Goal: Find specific page/section: Find specific page/section

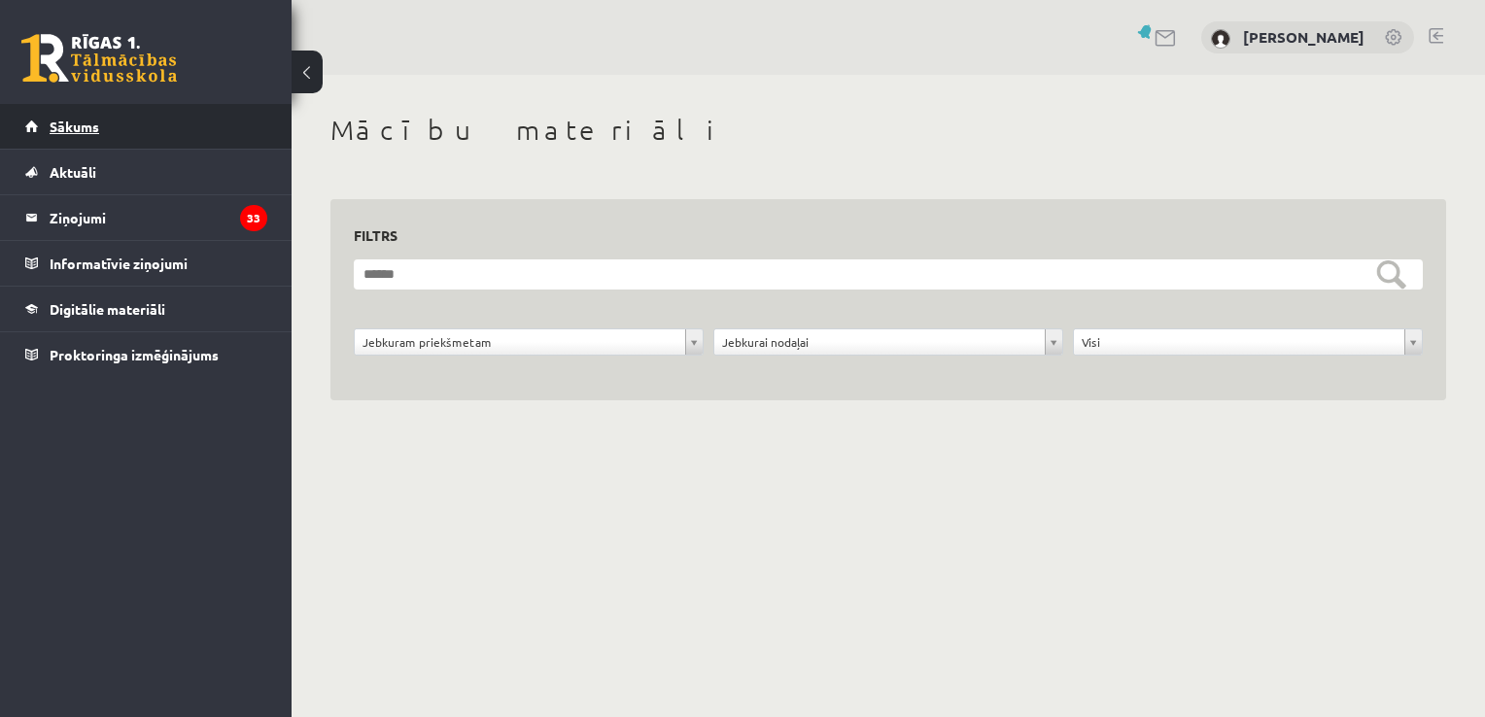
click at [90, 128] on span "Sākums" at bounding box center [75, 126] width 50 height 17
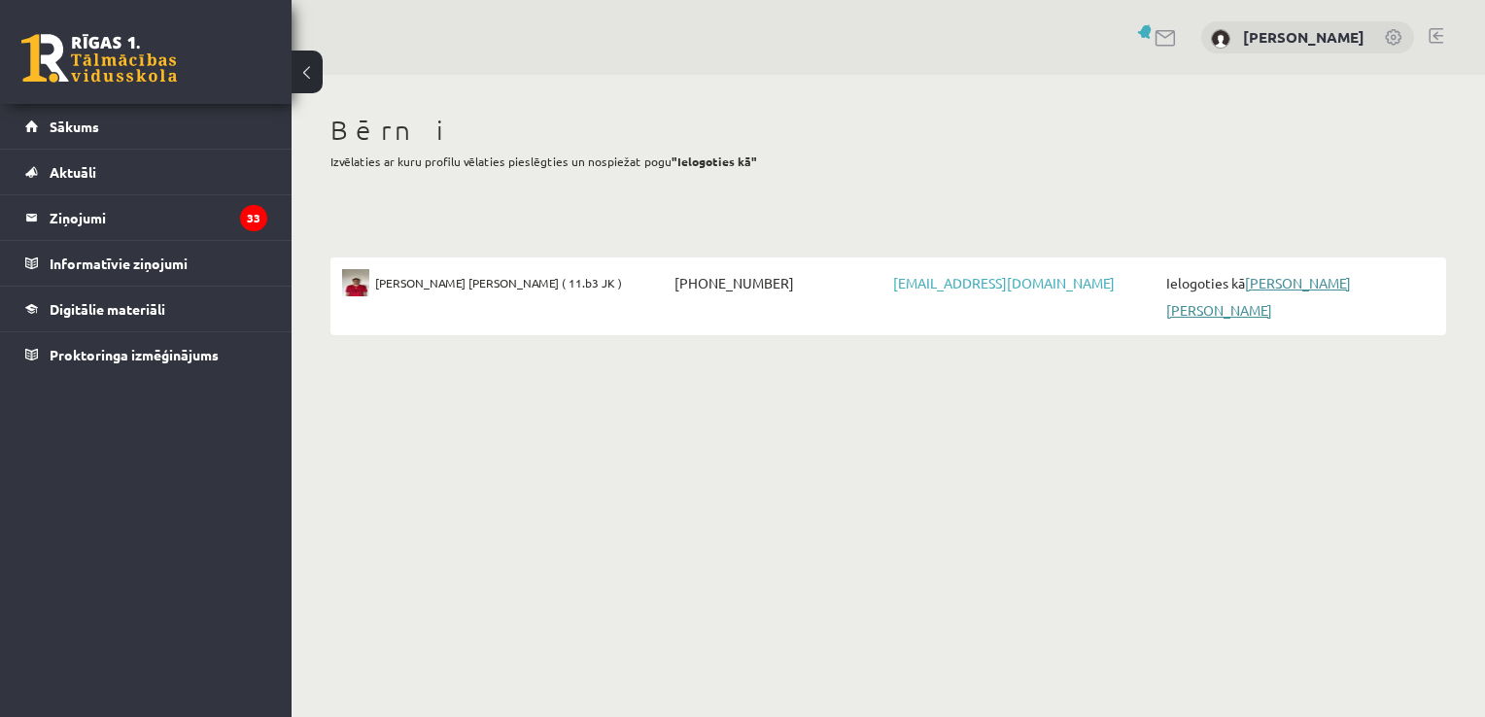
click at [1264, 282] on link "[PERSON_NAME] [PERSON_NAME]" at bounding box center [1258, 296] width 185 height 45
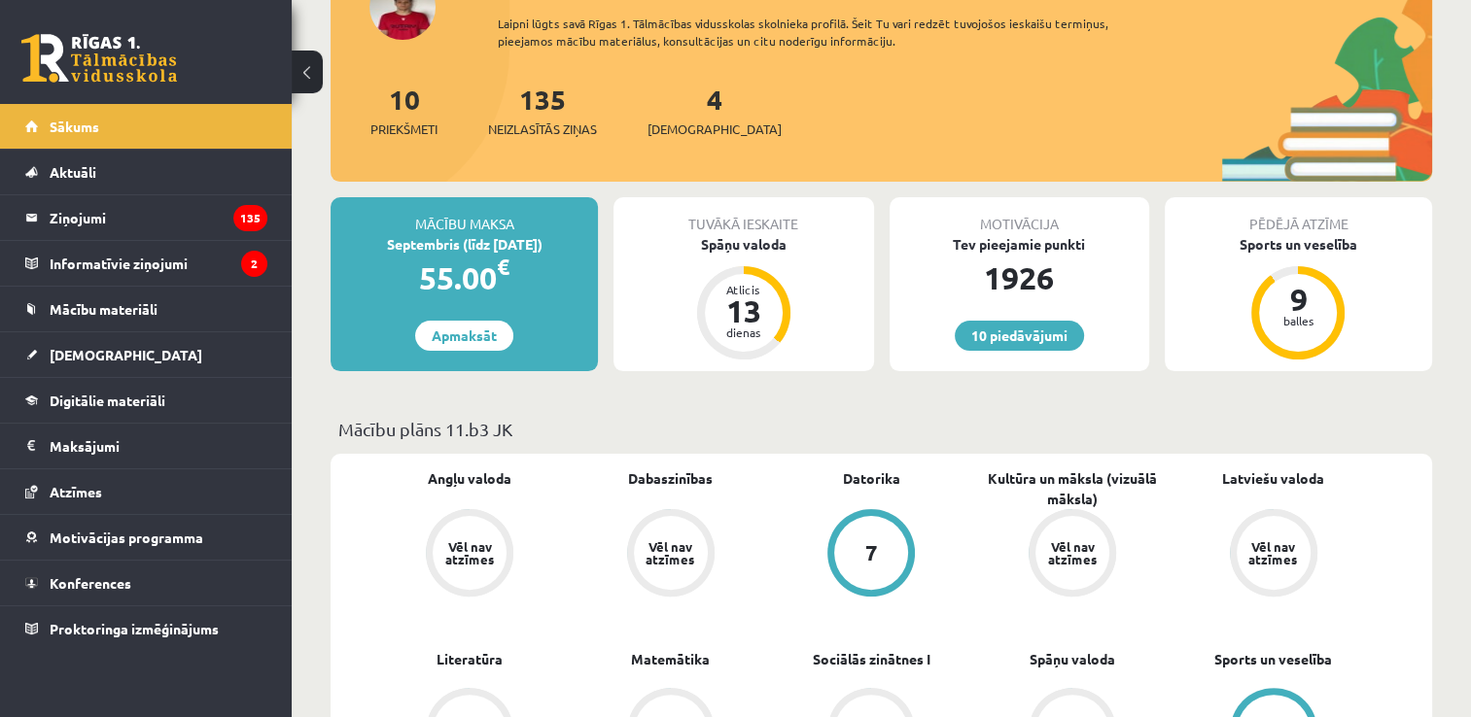
scroll to position [292, 0]
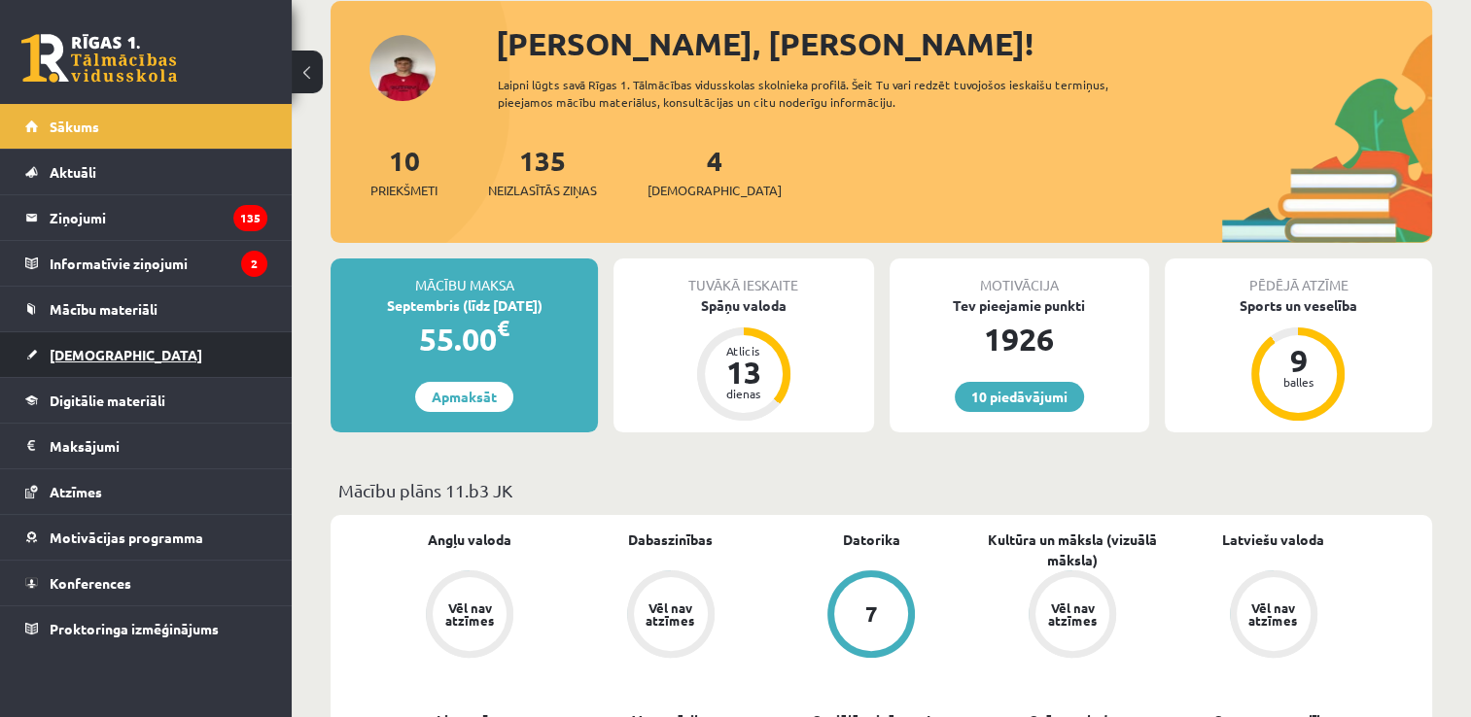
click at [63, 352] on span "Ieskaites" at bounding box center [126, 354] width 153 height 17
